Goal: Task Accomplishment & Management: Use online tool/utility

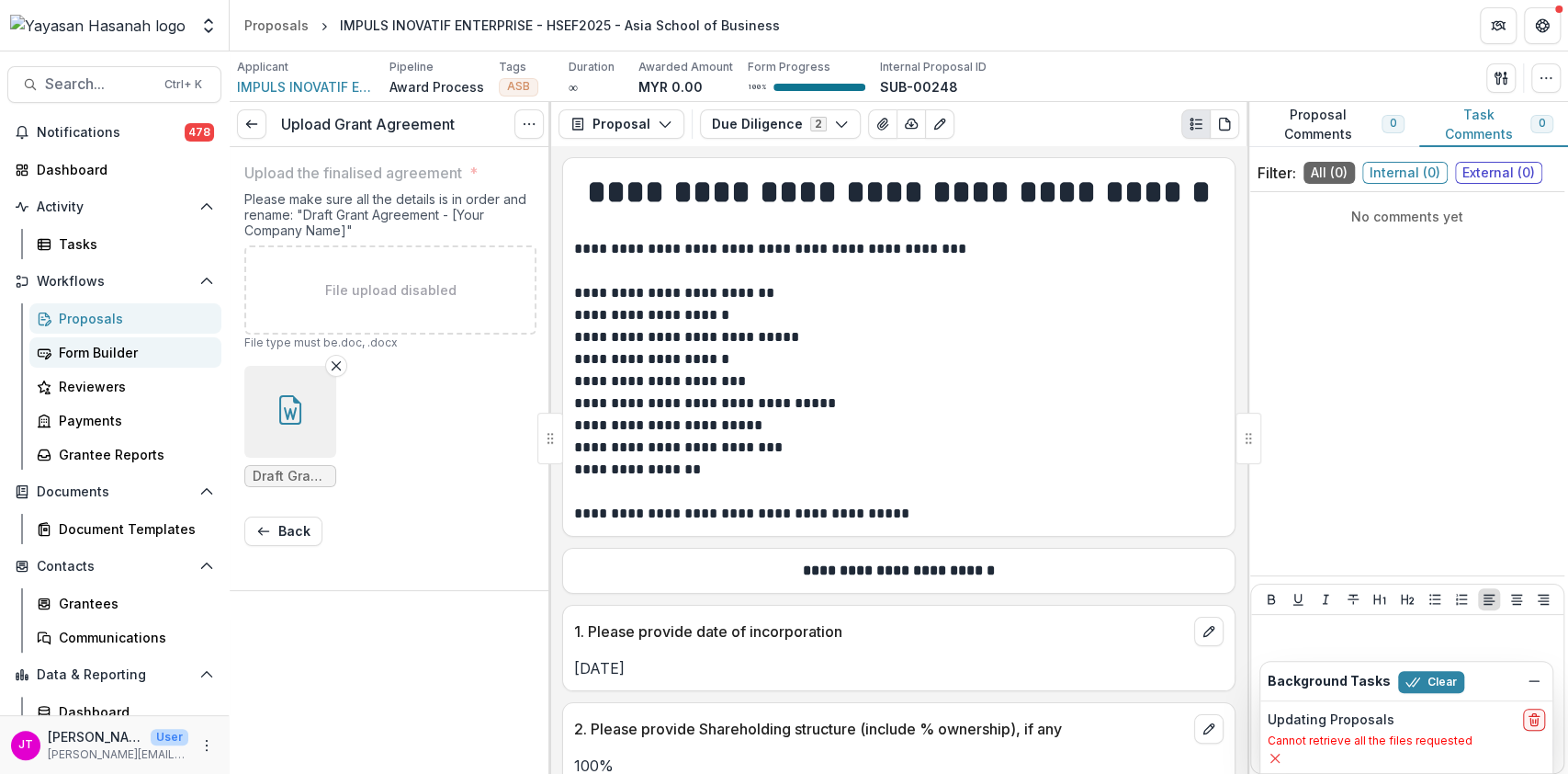
click at [97, 348] on div "Form Builder" at bounding box center [132, 353] width 148 height 20
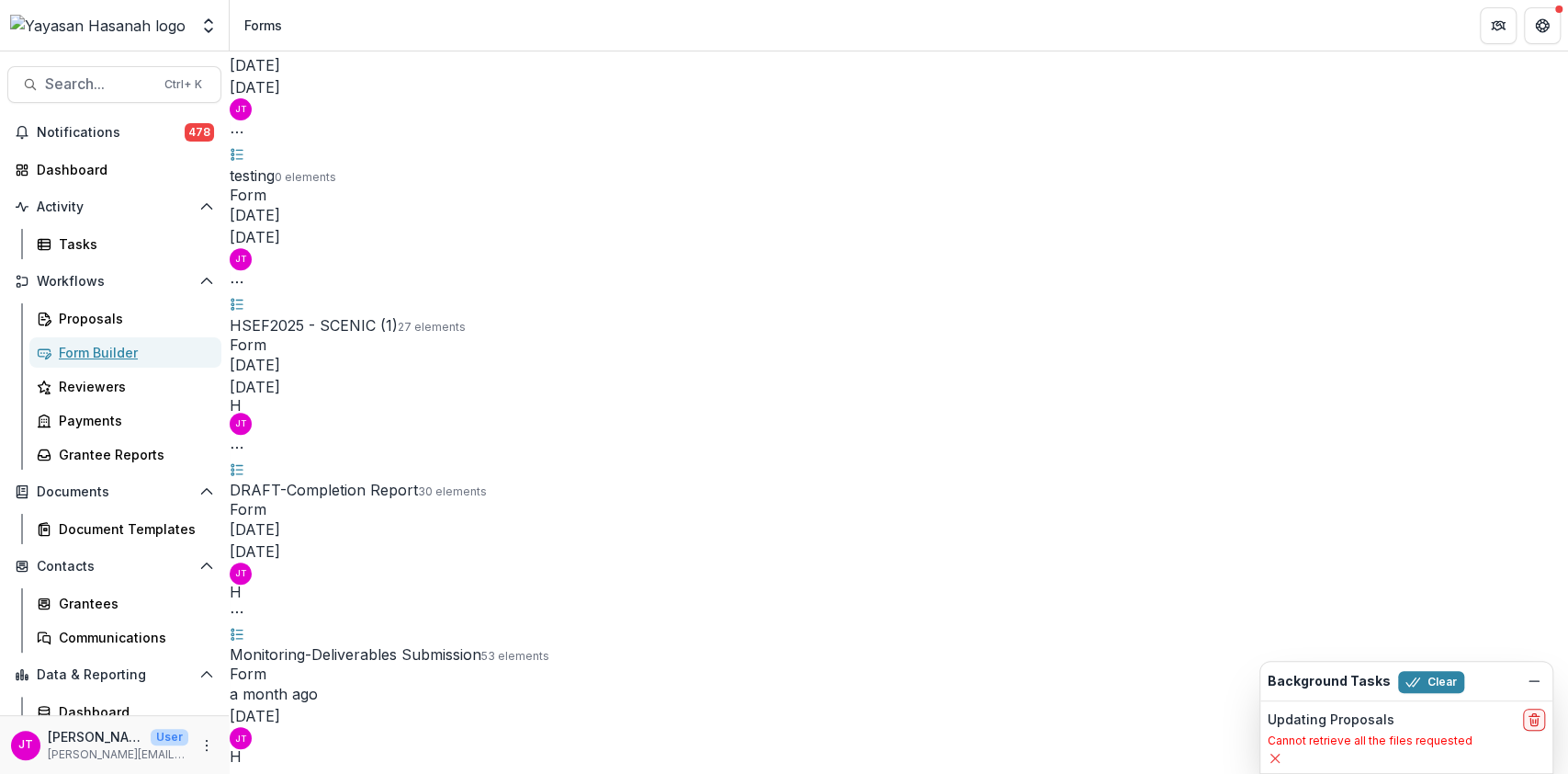
scroll to position [509, 0]
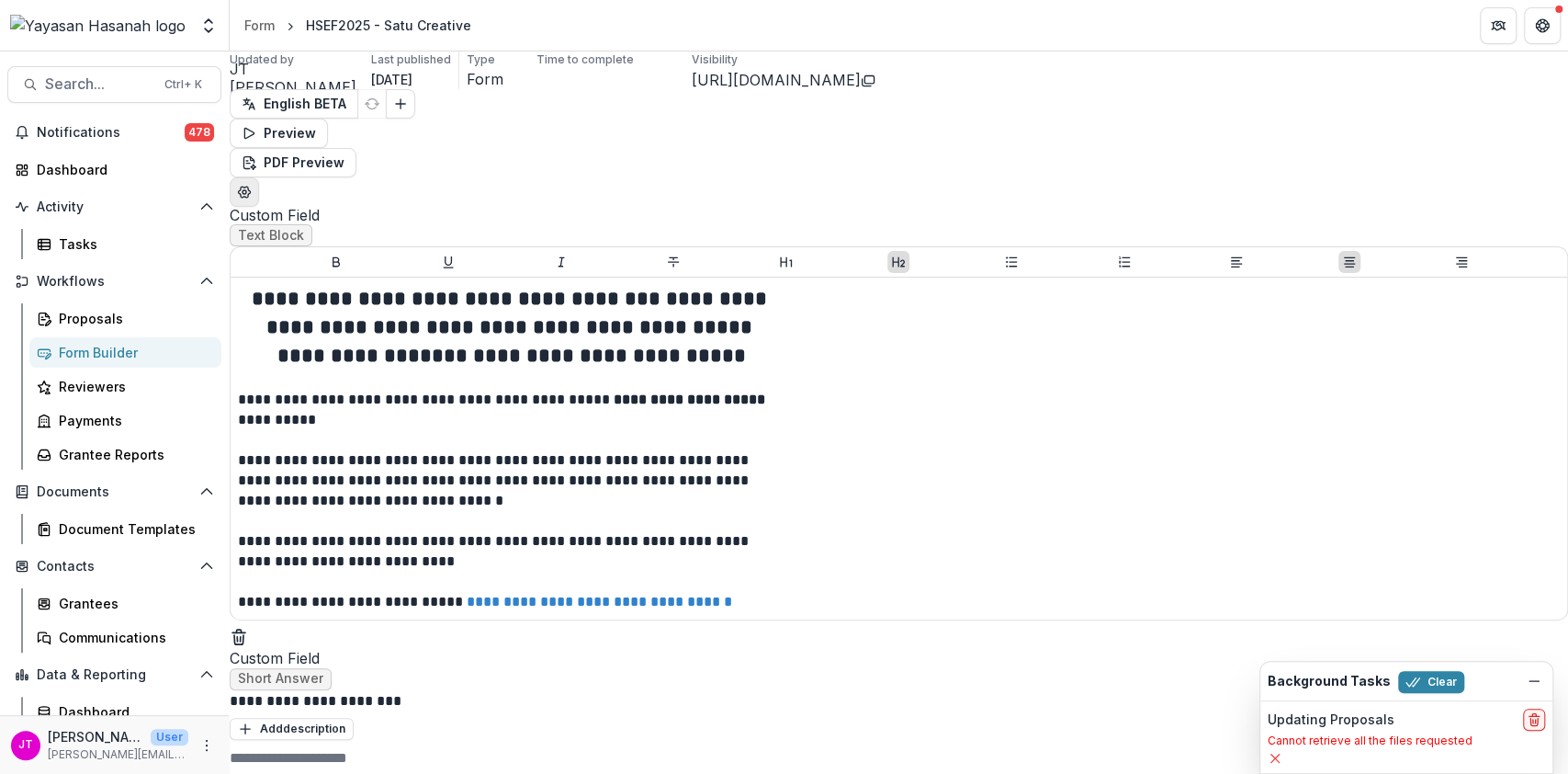
click at [252, 185] on icon "Edit Form Settings" at bounding box center [244, 192] width 15 height 15
